Goal: Task Accomplishment & Management: Manage account settings

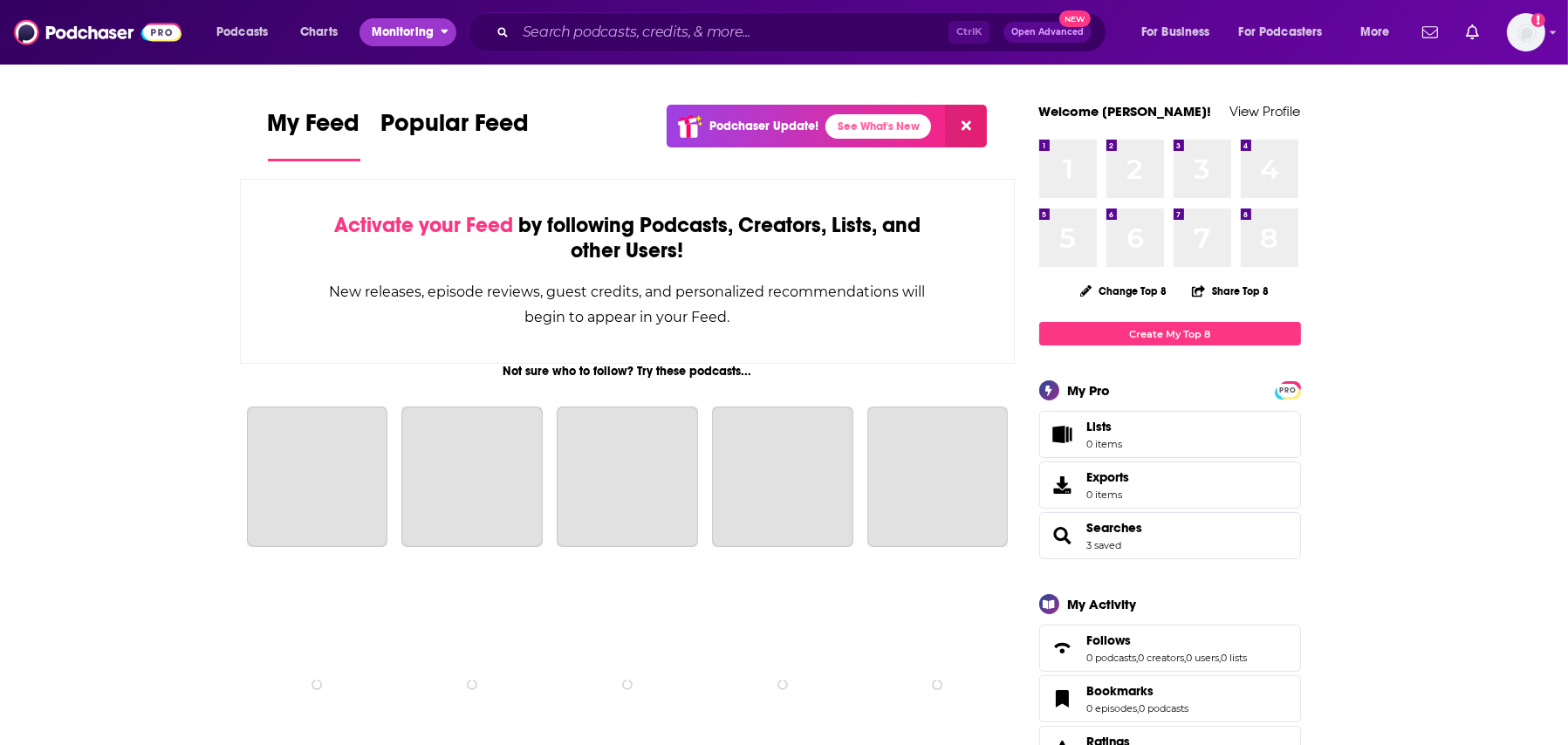
click at [388, 25] on span "Monitoring" at bounding box center [403, 32] width 62 height 24
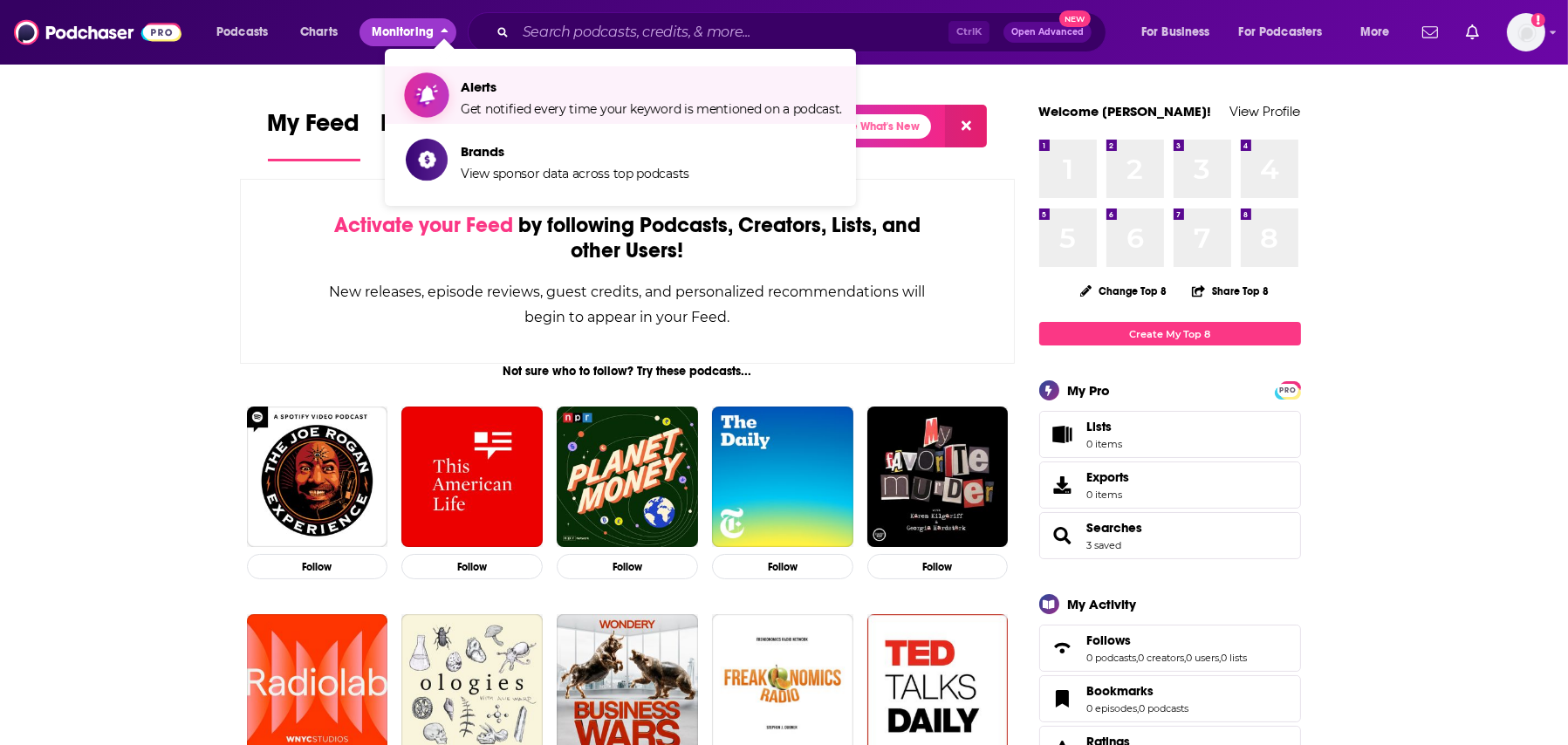
click at [539, 92] on span "Alerts" at bounding box center [651, 87] width 381 height 17
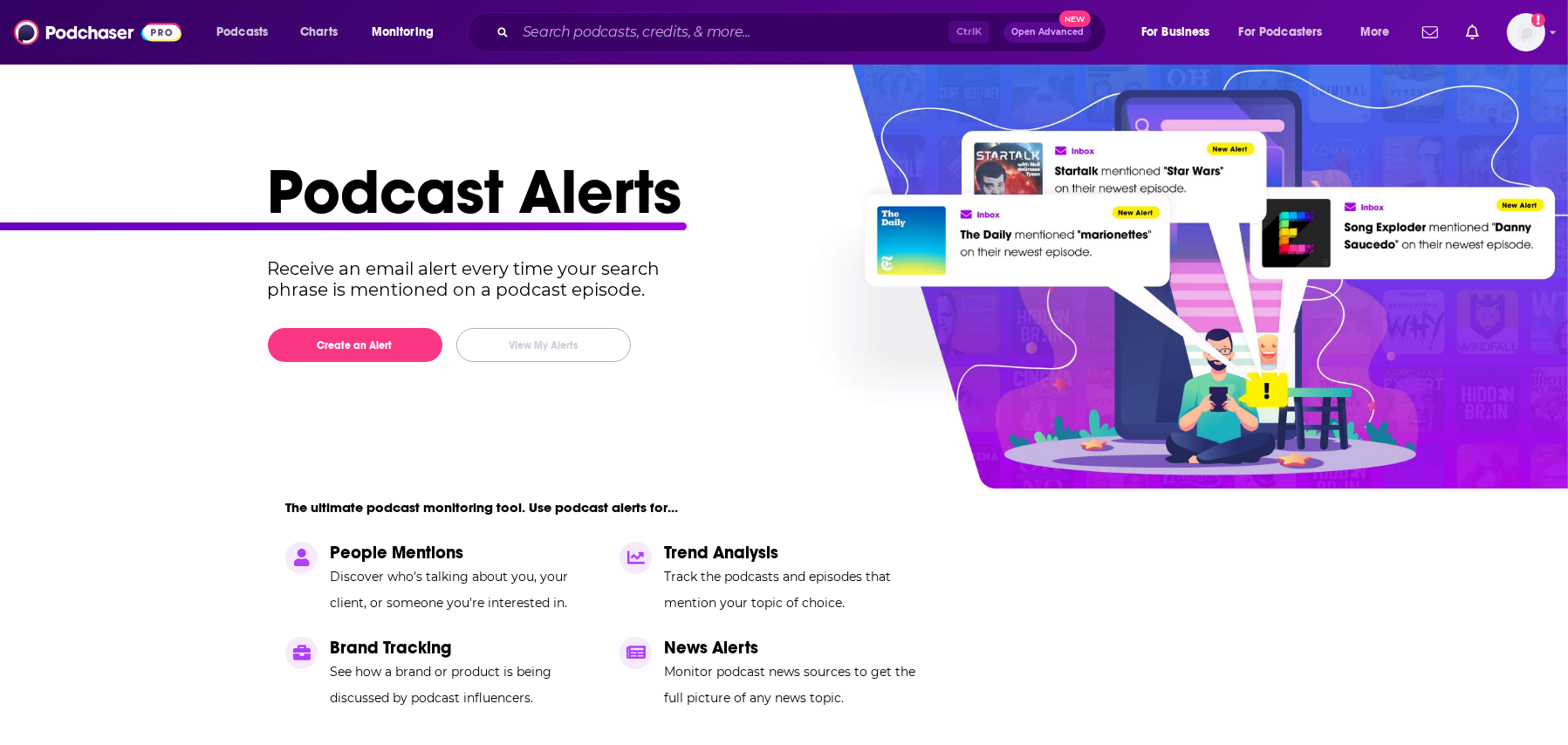
click at [530, 354] on button "View My Alerts" at bounding box center [543, 345] width 174 height 34
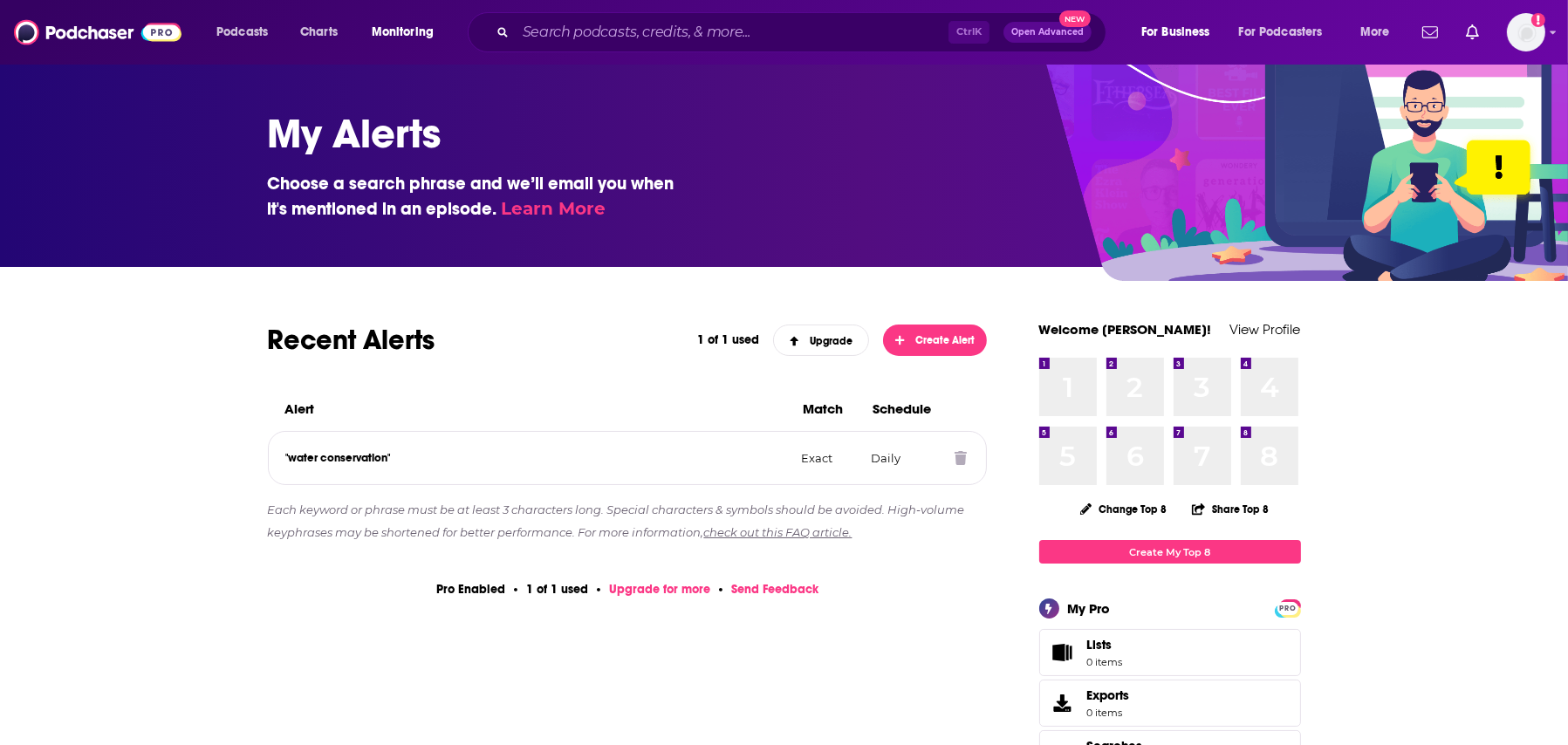
drag, startPoint x: 858, startPoint y: 467, endPoint x: 813, endPoint y: 454, distance: 47.0
click at [851, 463] on div ""water conservation" Exact Daily" at bounding box center [628, 458] width 718 height 52
drag, startPoint x: 293, startPoint y: 432, endPoint x: 322, endPoint y: 448, distance: 33.2
click at [315, 444] on div ""water conservation" Exact Daily" at bounding box center [628, 458] width 718 height 52
click at [322, 458] on p ""water conservation"" at bounding box center [537, 458] width 502 height 14
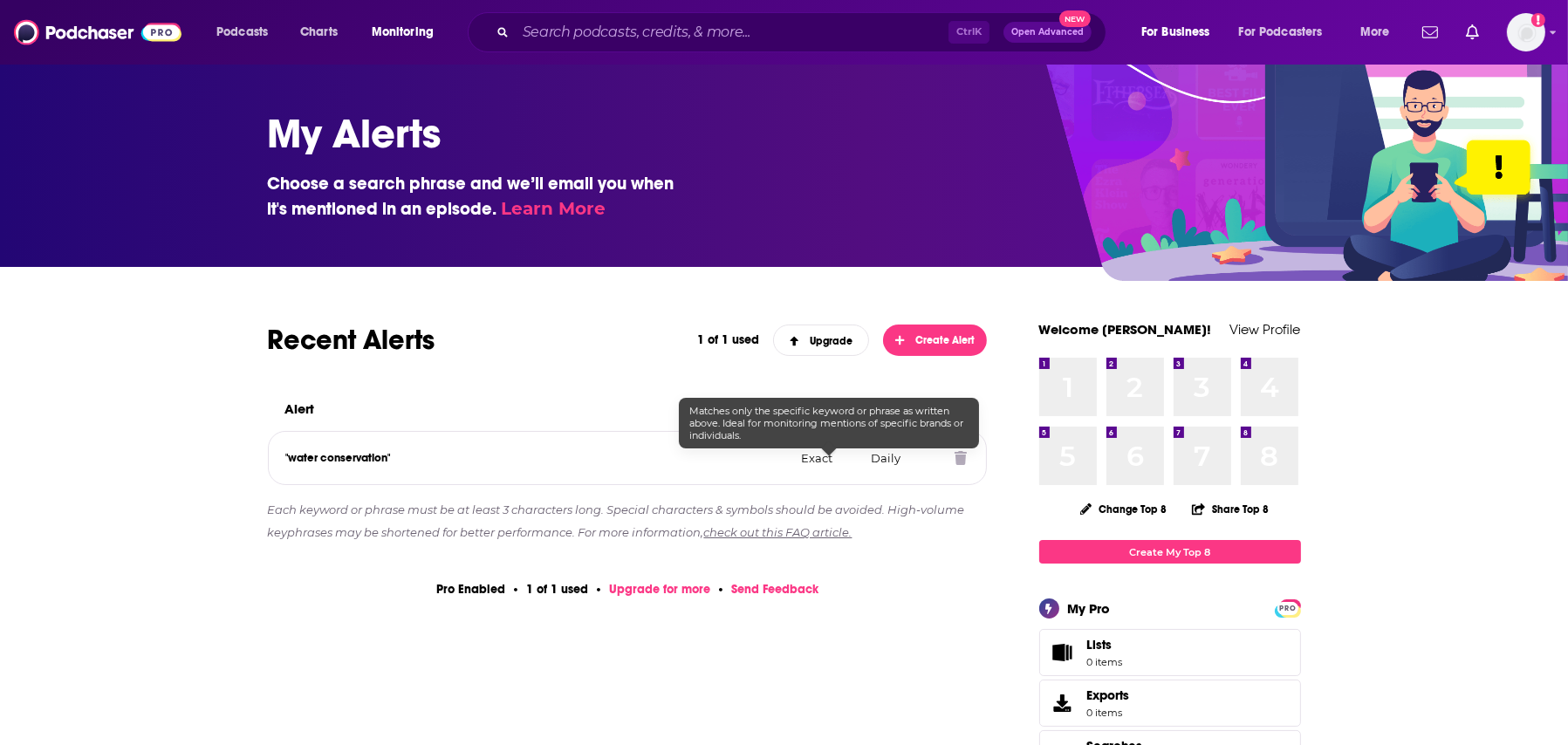
click at [827, 459] on p "Exact" at bounding box center [829, 458] width 56 height 14
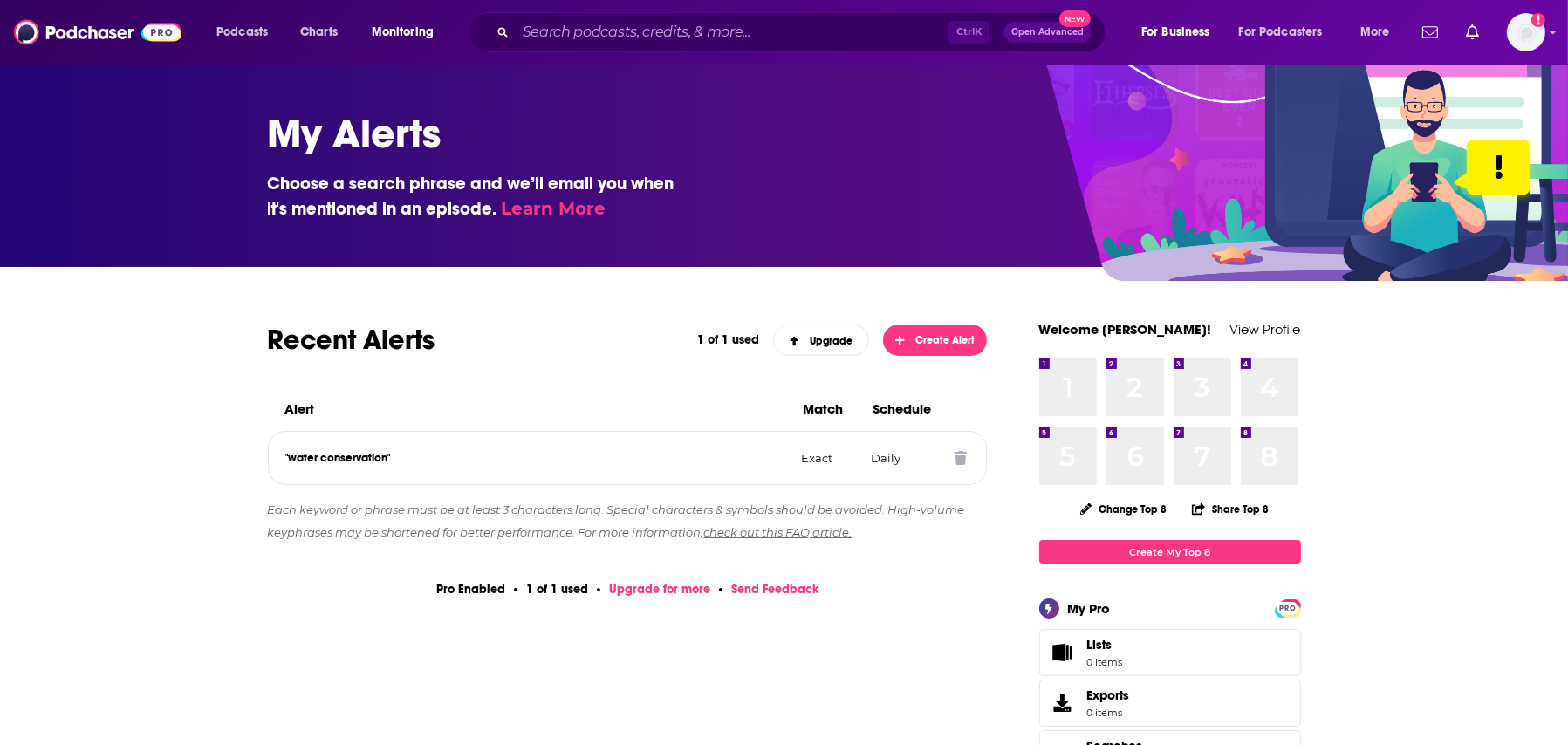
click at [889, 459] on p "Daily" at bounding box center [906, 458] width 70 height 14
click at [297, 456] on p ""water conservation"" at bounding box center [537, 458] width 502 height 14
click at [953, 461] on div ""water conservation" Exact Daily" at bounding box center [628, 458] width 718 height 52
click at [959, 455] on icon at bounding box center [960, 458] width 12 height 14
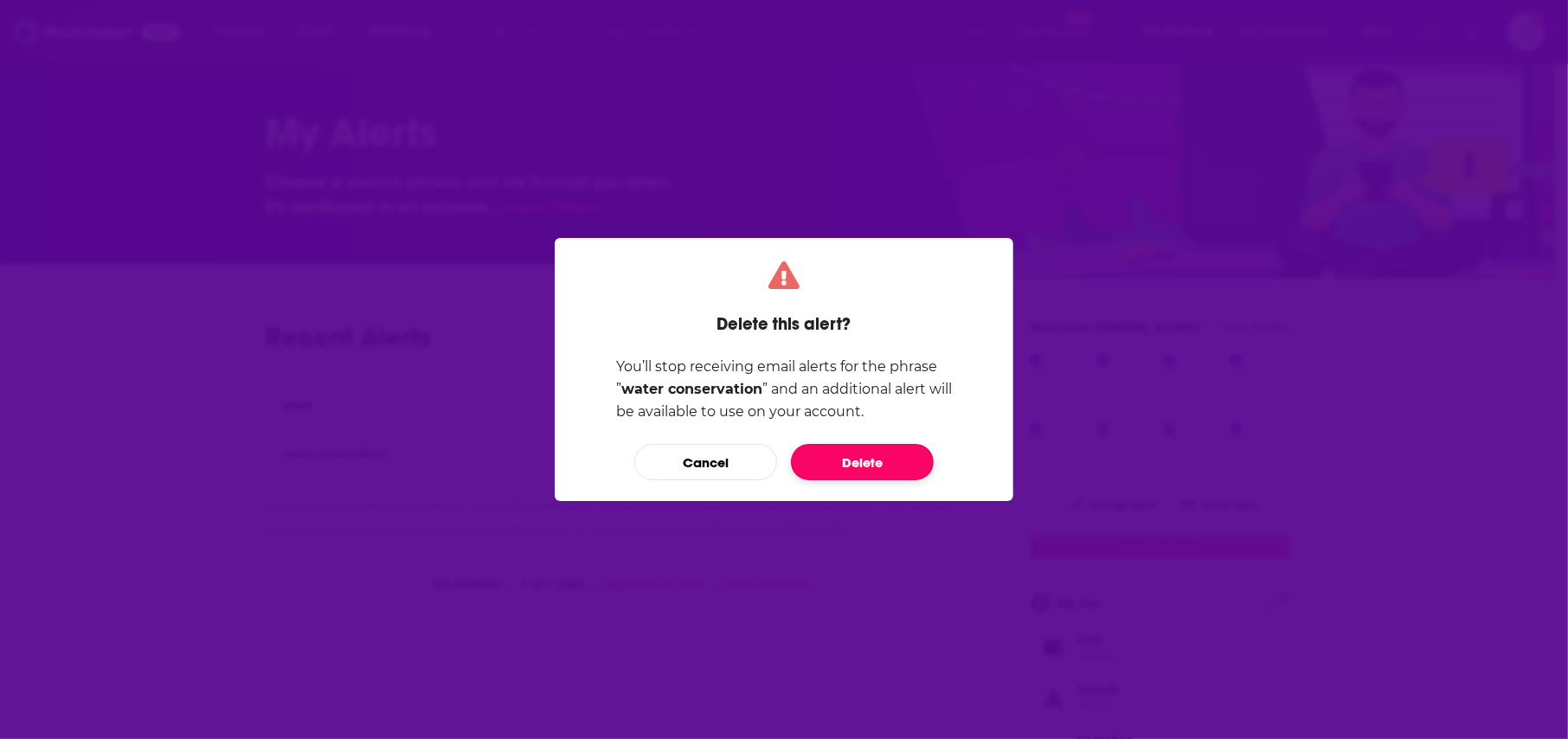
click at [907, 461] on button "Delete" at bounding box center [862, 461] width 143 height 37
